Goal: Information Seeking & Learning: Learn about a topic

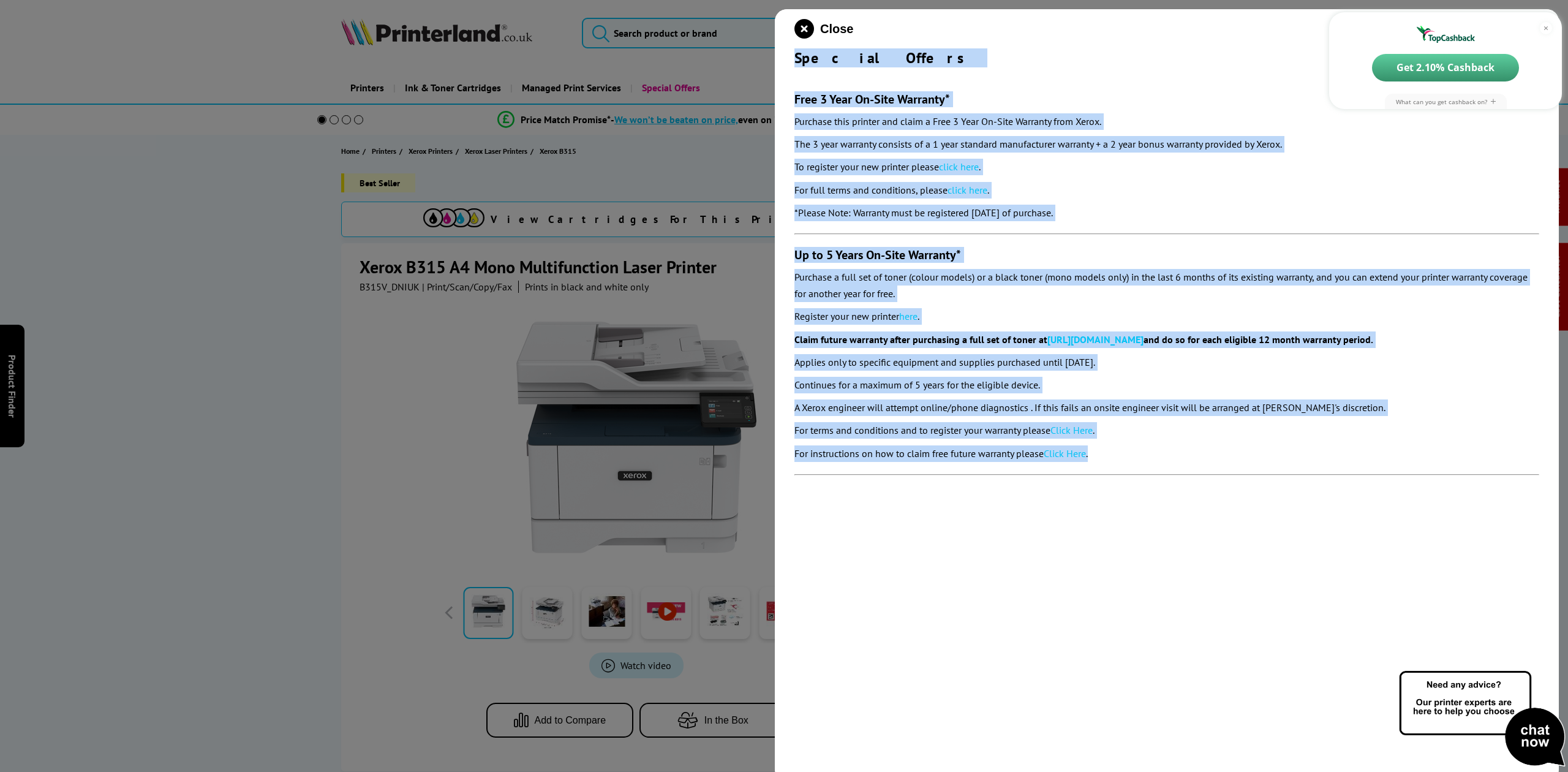
drag, startPoint x: 1127, startPoint y: 452, endPoint x: 797, endPoint y: 54, distance: 517.0
click at [797, 54] on div "Close Special Offers Free 3 Year On-Site Warranty* Purchase this printer and cl…" at bounding box center [1166, 395] width 784 height 772
copy div "Special Offers Free 3 Year On-Site Warranty* Purchase this printer and claim a …"
